Goal: Task Accomplishment & Management: Manage account settings

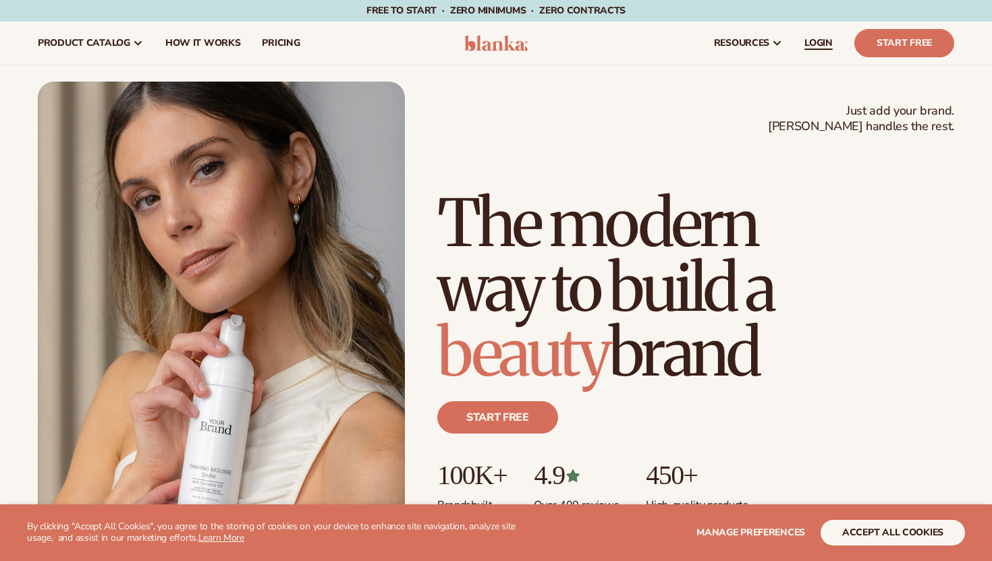
click at [833, 42] on link "LOGIN" at bounding box center [818, 43] width 50 height 43
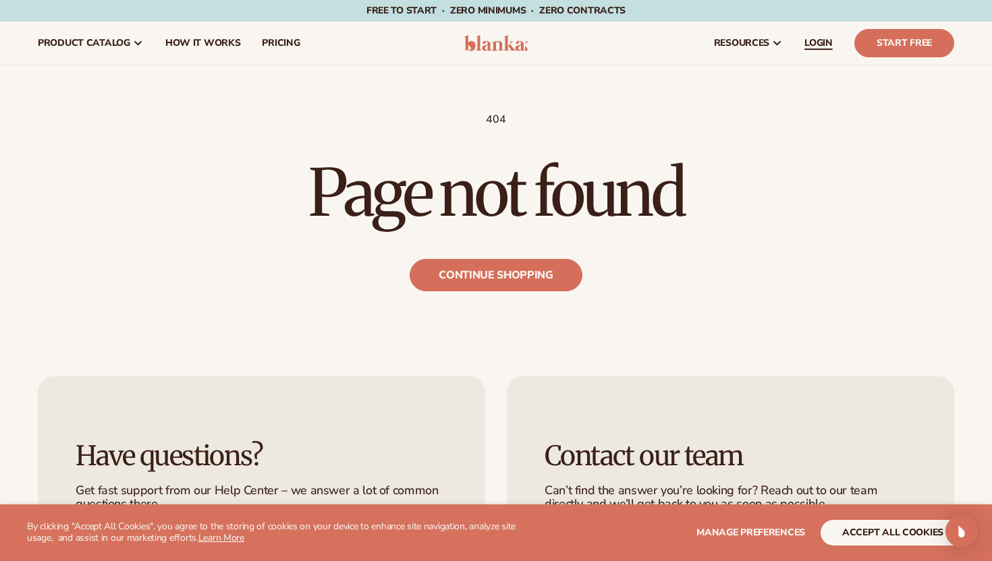
click at [821, 38] on span "LOGIN" at bounding box center [818, 43] width 28 height 11
